Goal: Entertainment & Leisure: Consume media (video, audio)

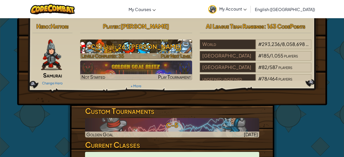
click at [137, 52] on img at bounding box center [136, 48] width 112 height 19
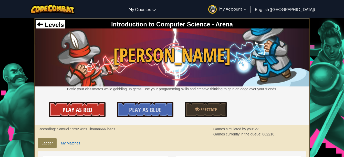
click at [80, 110] on span "Play As Red" at bounding box center [77, 109] width 30 height 8
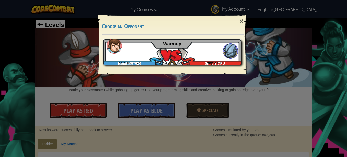
click at [160, 56] on div "IsaiahM87626 Simple CPU Warmup" at bounding box center [172, 52] width 139 height 26
